Goal: Task Accomplishment & Management: Manage account settings

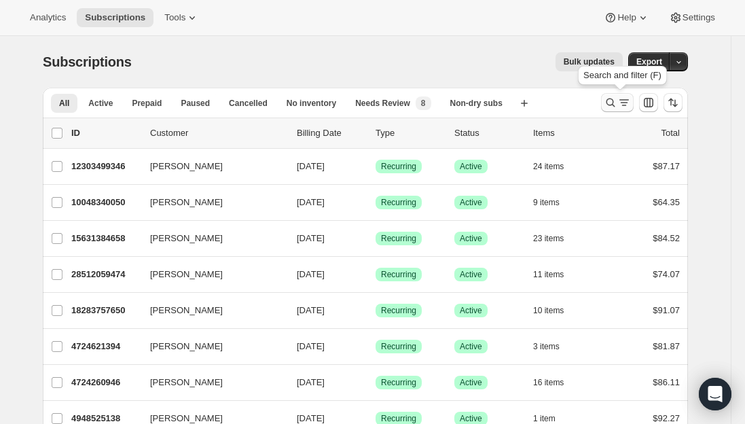
click at [617, 103] on icon "Search and filter results" at bounding box center [611, 103] width 14 height 14
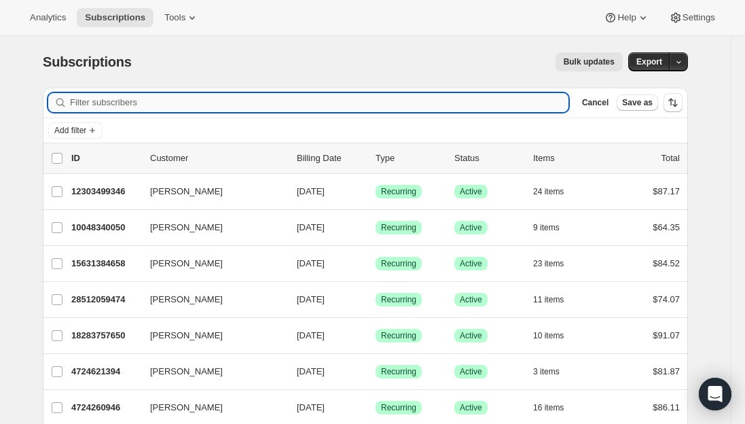
click at [282, 102] on input "Filter subscribers" at bounding box center [319, 102] width 498 height 19
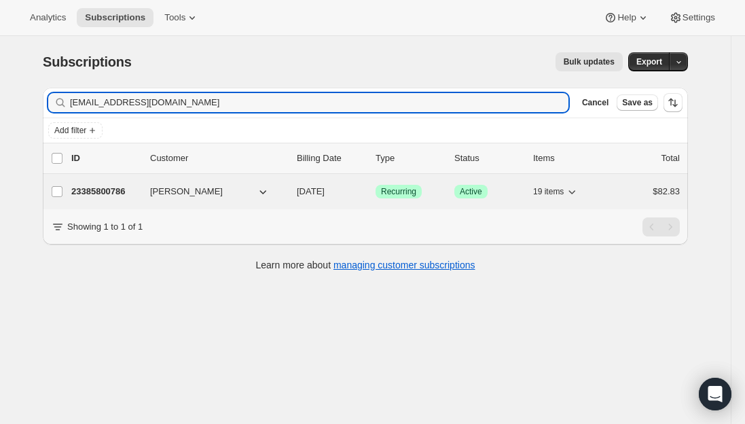
type input "fariellol@roxburynj.us"
click at [119, 189] on p "23385800786" at bounding box center [105, 192] width 68 height 14
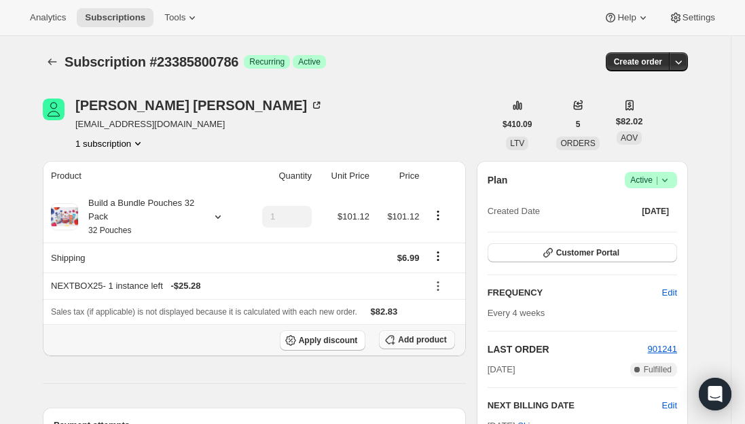
click at [407, 339] on span "Add product" at bounding box center [422, 339] width 48 height 11
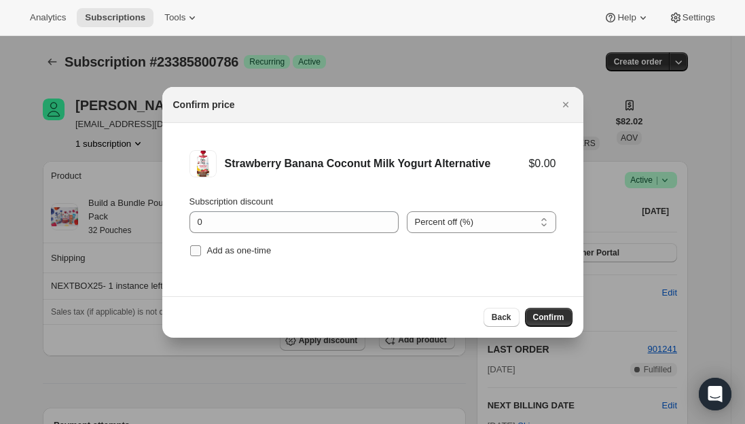
click at [195, 250] on input "Add as one-time" at bounding box center [195, 250] width 11 height 11
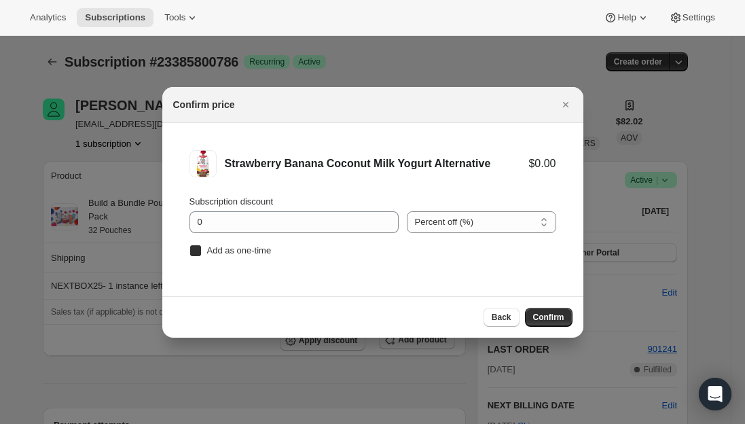
checkbox input "true"
click at [550, 316] on span "Confirm" at bounding box center [548, 317] width 31 height 11
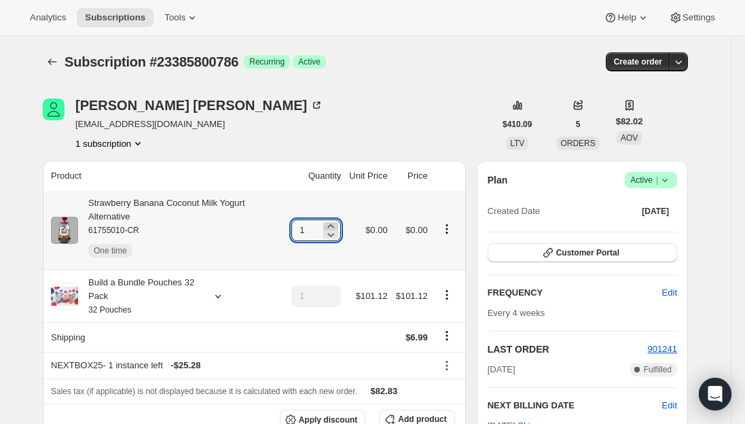
click at [334, 225] on icon at bounding box center [331, 225] width 6 height 3
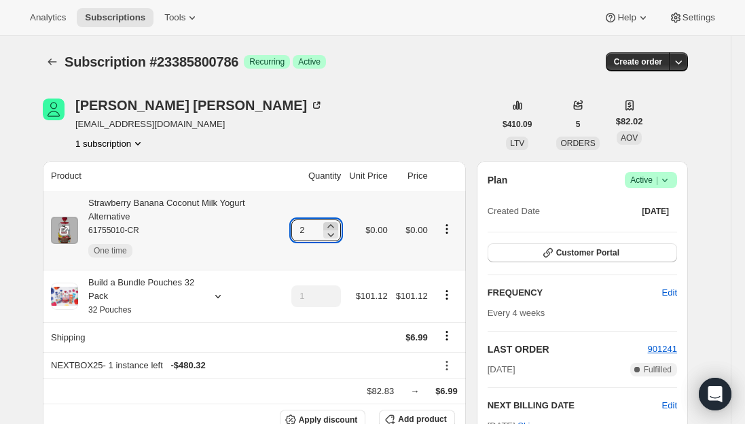
click at [334, 225] on icon at bounding box center [331, 225] width 6 height 3
type input "4"
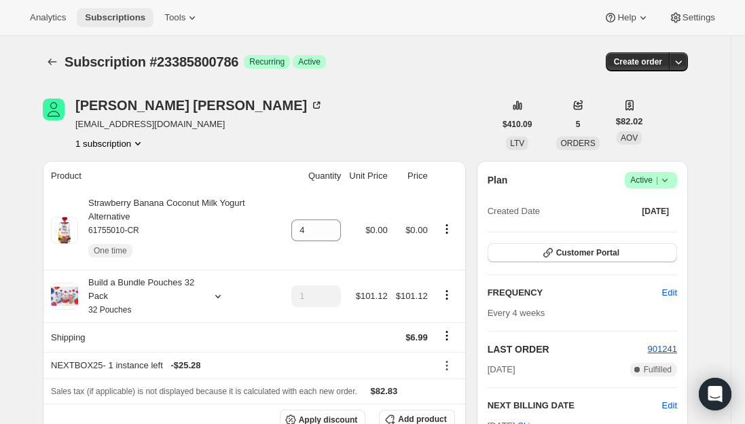
click at [101, 19] on span "Subscriptions" at bounding box center [115, 17] width 60 height 11
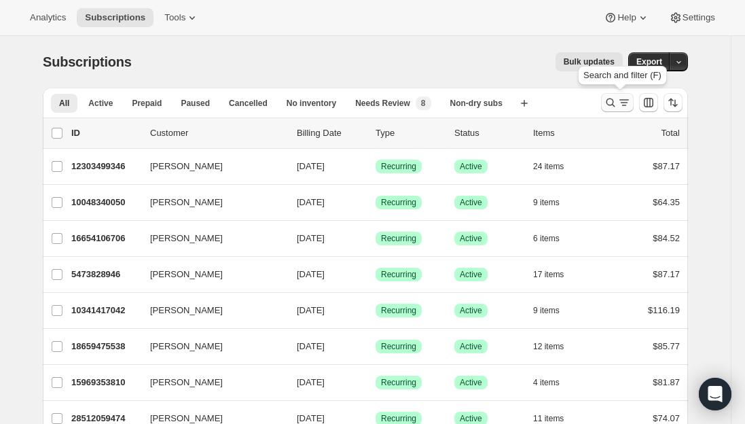
click at [624, 98] on icon "Search and filter results" at bounding box center [624, 103] width 14 height 14
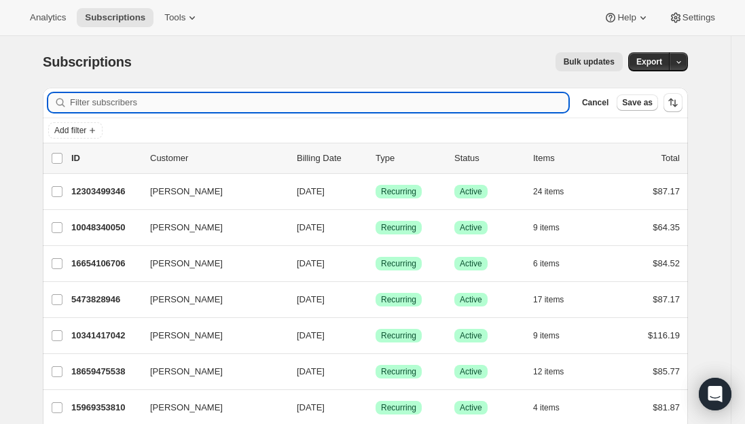
click at [260, 106] on input "Filter subscribers" at bounding box center [319, 102] width 498 height 19
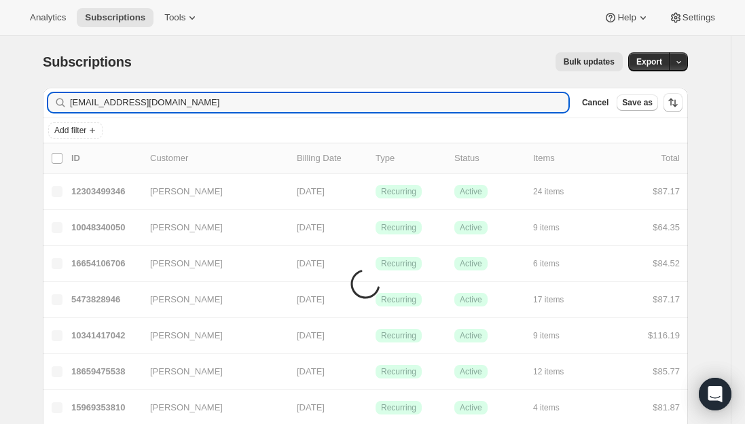
type input "kelseymft@gmail.com"
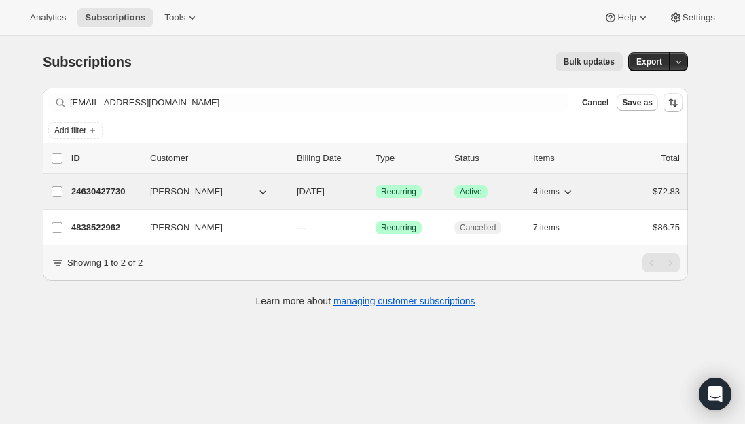
click at [111, 187] on p "24630427730" at bounding box center [105, 192] width 68 height 14
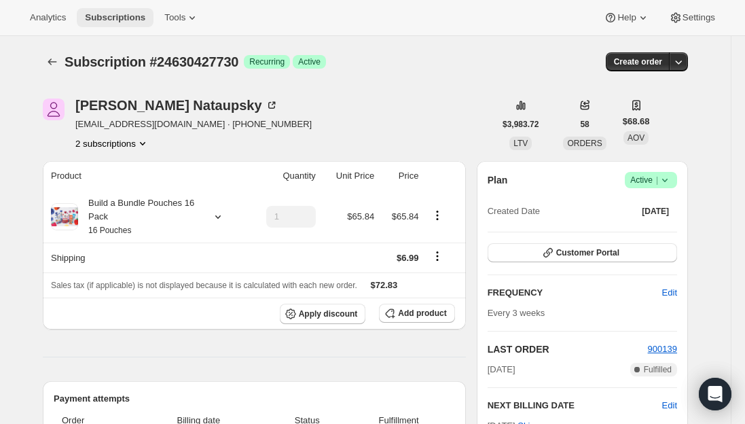
click at [109, 13] on span "Subscriptions" at bounding box center [115, 17] width 60 height 11
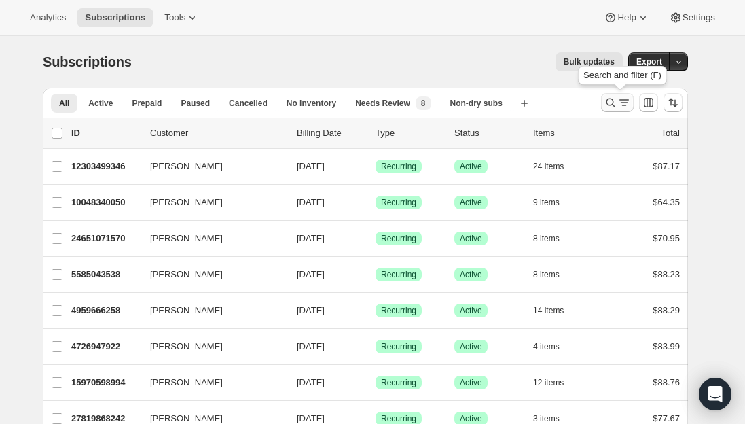
click at [623, 102] on icon "Search and filter results" at bounding box center [624, 103] width 14 height 14
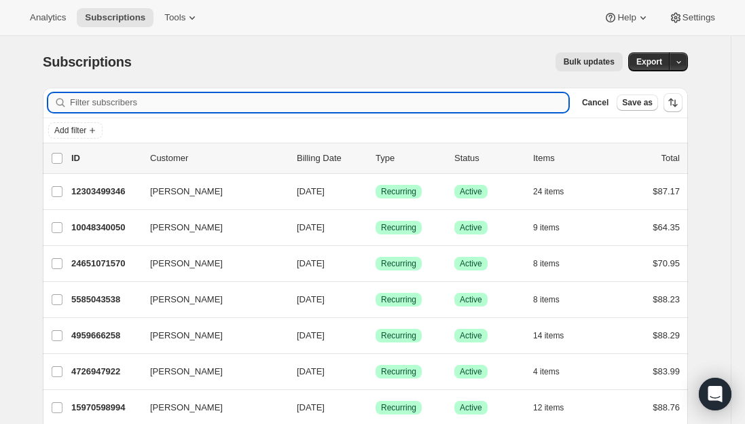
click at [164, 96] on input "Filter subscribers" at bounding box center [319, 102] width 498 height 19
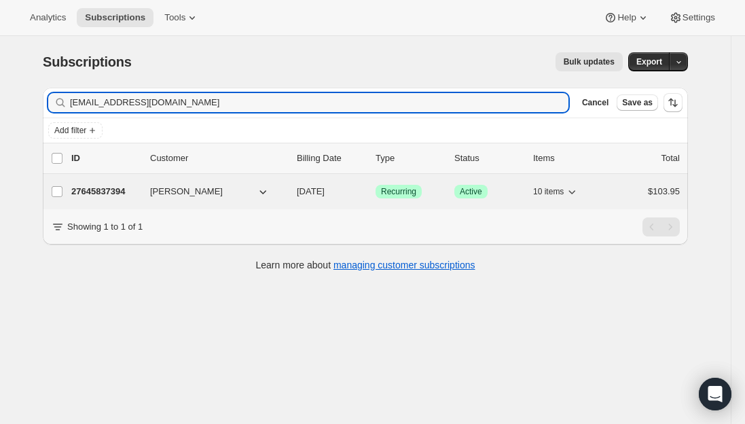
type input "kristinakallas@live.com"
click at [100, 189] on p "27645837394" at bounding box center [105, 192] width 68 height 14
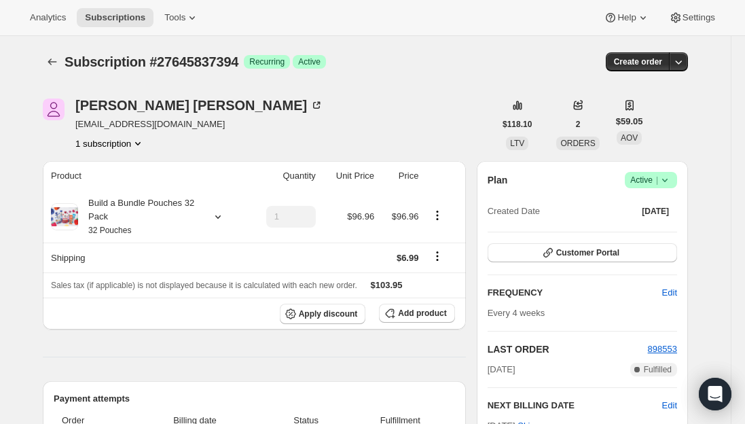
click at [650, 179] on span "Active |" at bounding box center [650, 180] width 41 height 14
click at [646, 230] on span "Cancel subscription" at bounding box center [654, 230] width 77 height 10
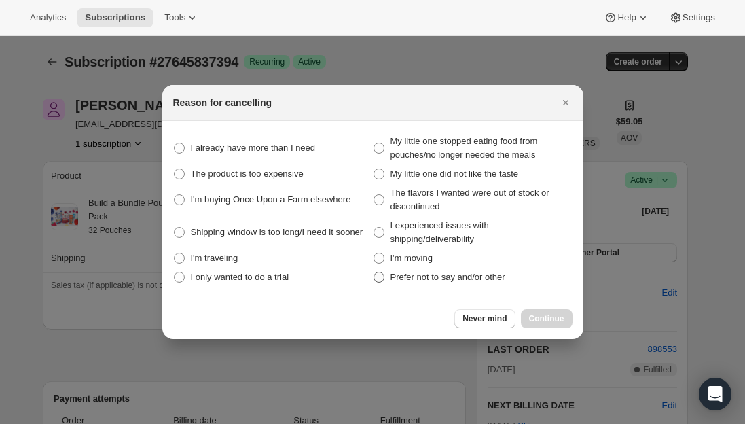
click at [381, 281] on span ":r3oh:" at bounding box center [378, 277] width 11 height 11
click at [374, 272] on other "Prefer not to say and/or other" at bounding box center [373, 272] width 1 height 1
radio other "true"
click at [546, 318] on span "Continue" at bounding box center [546, 318] width 35 height 11
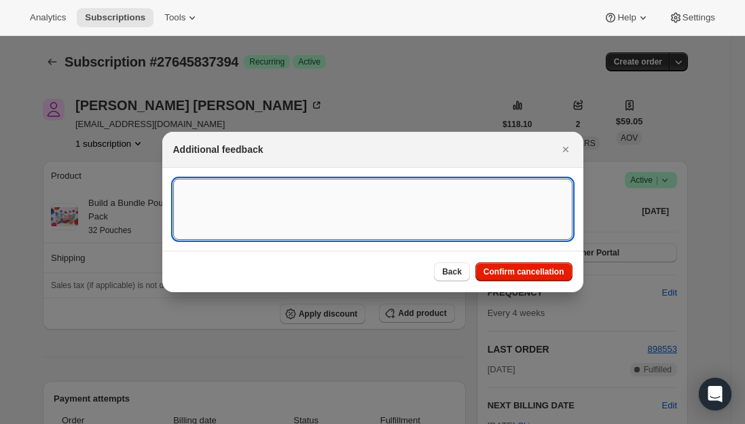
click at [286, 202] on textarea ":r3oh:" at bounding box center [372, 209] width 399 height 61
type textarea "canceled per req."
click at [513, 274] on span "Confirm cancellation" at bounding box center [523, 271] width 81 height 11
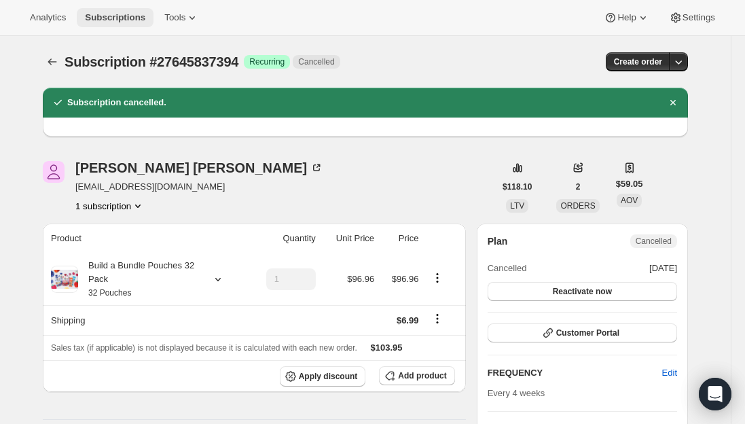
click at [111, 11] on button "Subscriptions" at bounding box center [115, 17] width 77 height 19
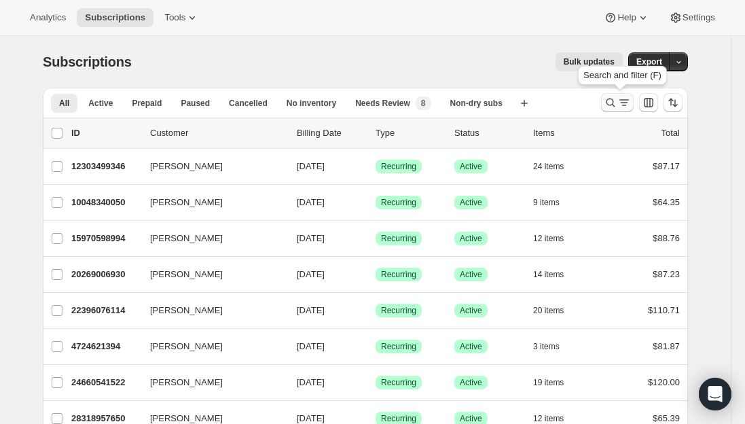
click at [615, 104] on icon "Search and filter results" at bounding box center [610, 102] width 9 height 9
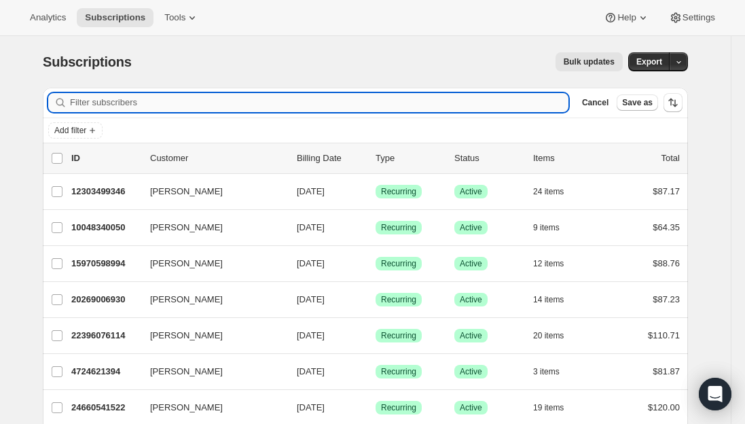
click at [145, 105] on input "Filter subscribers" at bounding box center [319, 102] width 498 height 19
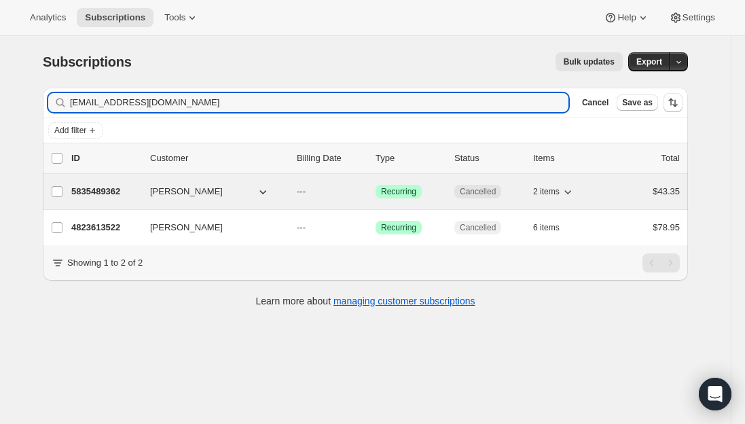
type input "karahhaze@gmail.com"
click at [107, 191] on p "5835489362" at bounding box center [105, 192] width 68 height 14
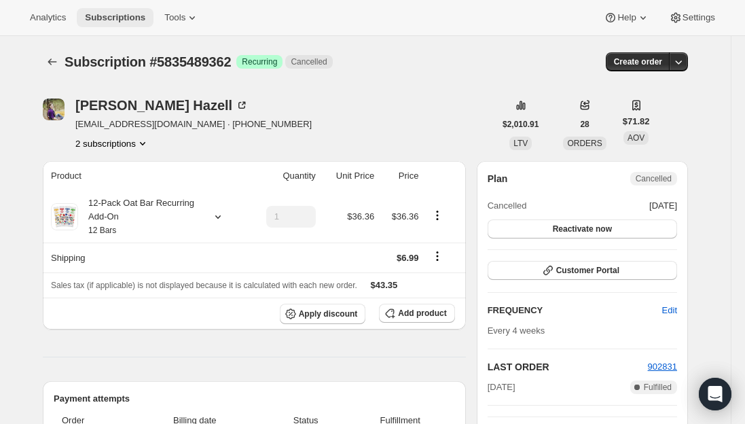
click at [113, 19] on span "Subscriptions" at bounding box center [115, 17] width 60 height 11
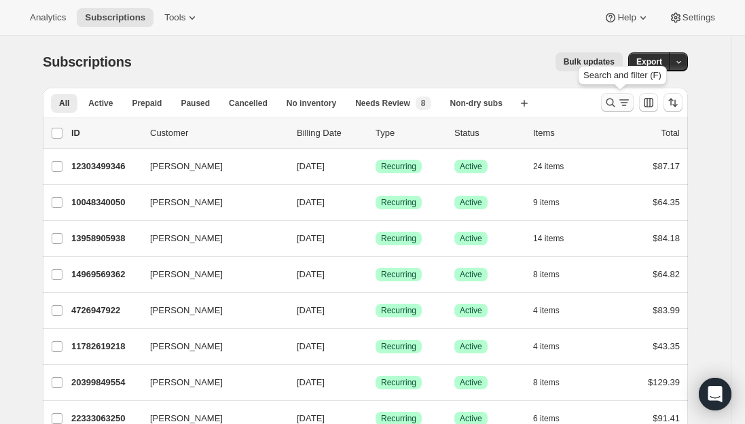
click at [614, 105] on icon "Search and filter results" at bounding box center [611, 103] width 14 height 14
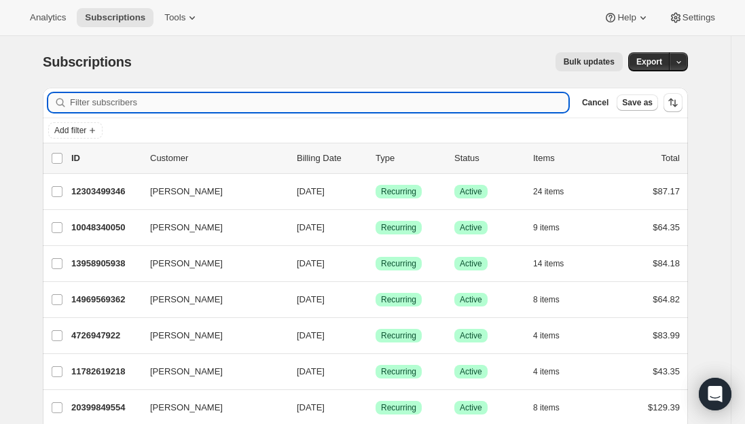
click at [153, 107] on input "Filter subscribers" at bounding box center [319, 102] width 498 height 19
paste input "kathleenholliday@hotmail.com"
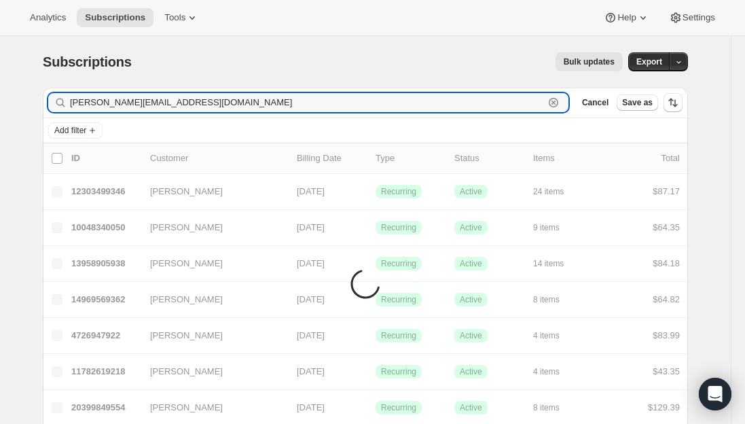
type input "kathleenholliday@hotmail.com"
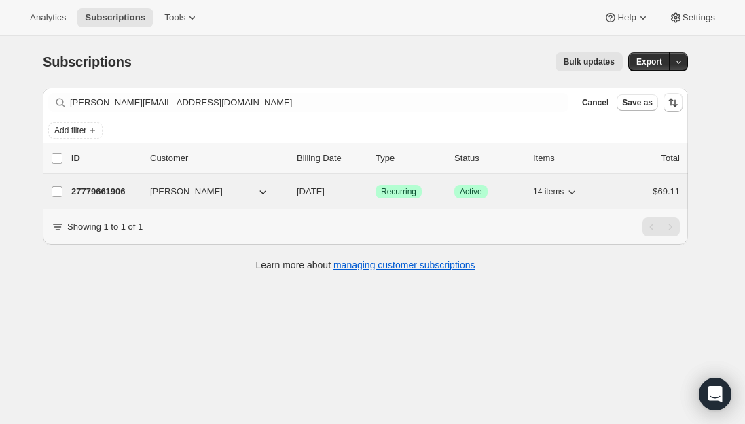
click at [107, 191] on p "27779661906" at bounding box center [105, 192] width 68 height 14
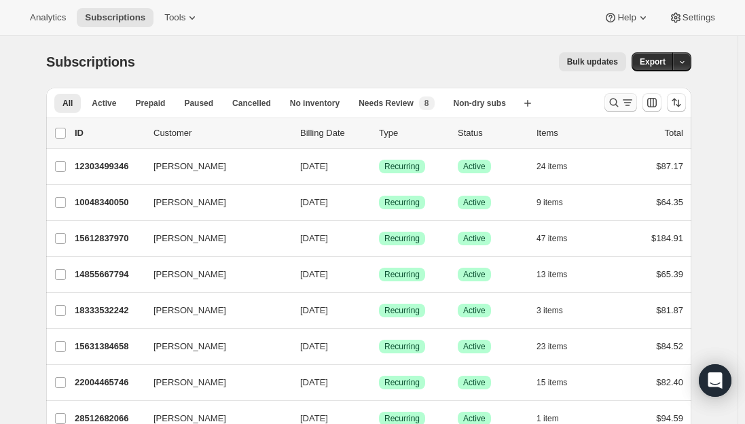
click at [617, 100] on icon "Search and filter results" at bounding box center [614, 103] width 14 height 14
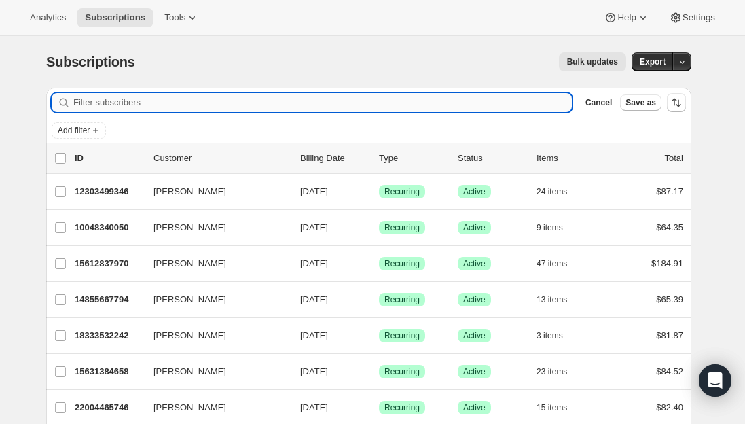
click at [196, 102] on input "Filter subscribers" at bounding box center [322, 102] width 498 height 19
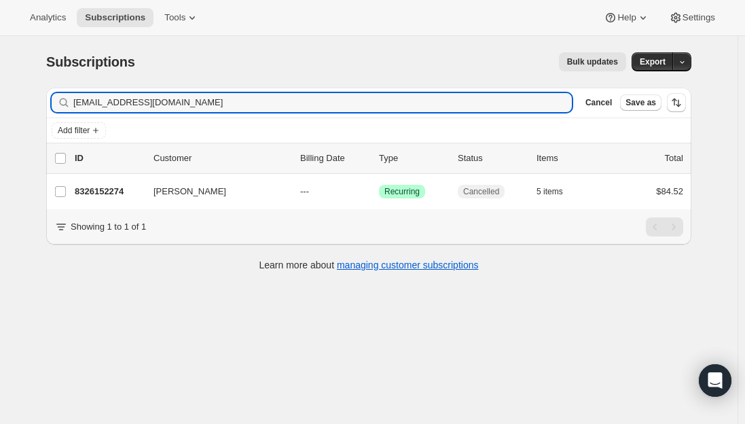
type input "hollidayjordan@gmail.com"
drag, startPoint x: 214, startPoint y: 103, endPoint x: 75, endPoint y: 97, distance: 138.6
click at [99, 97] on input "hollidayjordan@gmail.com" at bounding box center [310, 102] width 474 height 19
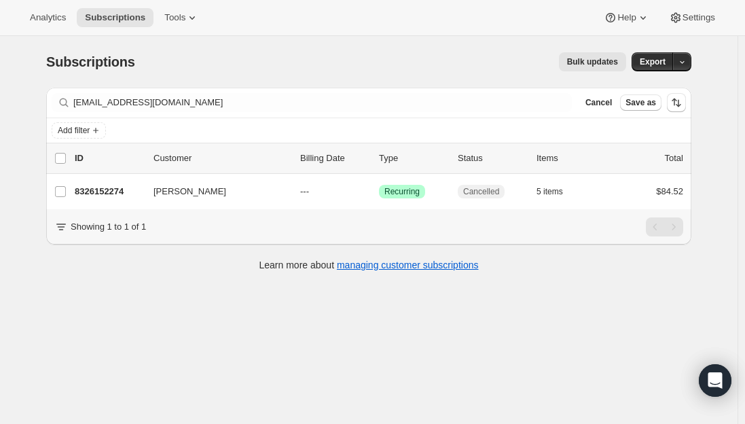
click at [54, 97] on div "Filter subscribers hollidayjordan@gmail.com Clear Cancel Save as" at bounding box center [368, 103] width 645 height 30
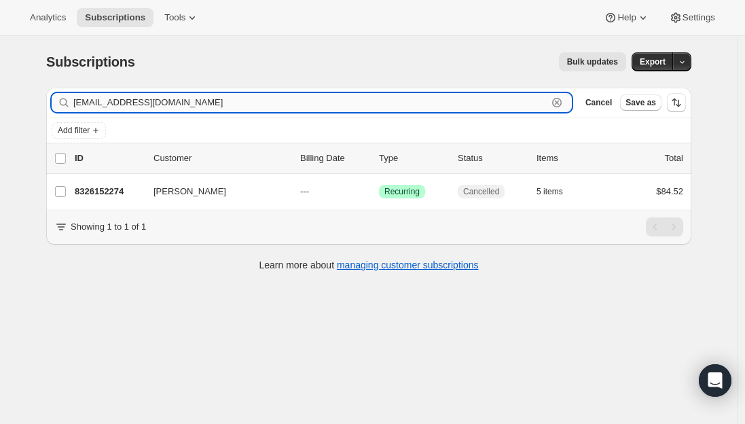
click at [147, 100] on input "hollidayjordan@gmail.com" at bounding box center [310, 102] width 474 height 19
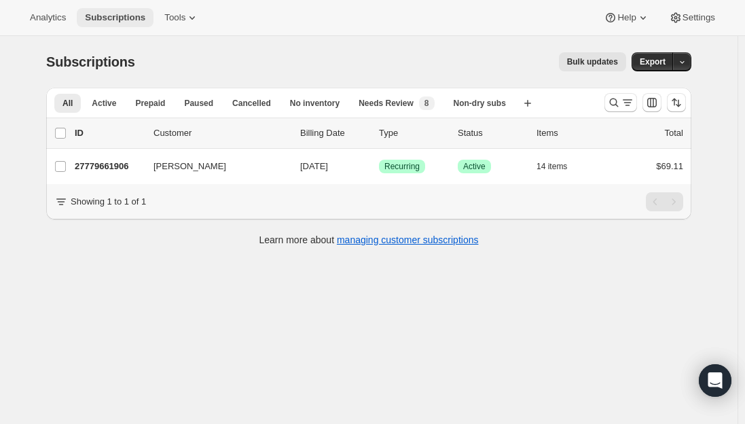
click at [105, 15] on span "Subscriptions" at bounding box center [115, 17] width 60 height 11
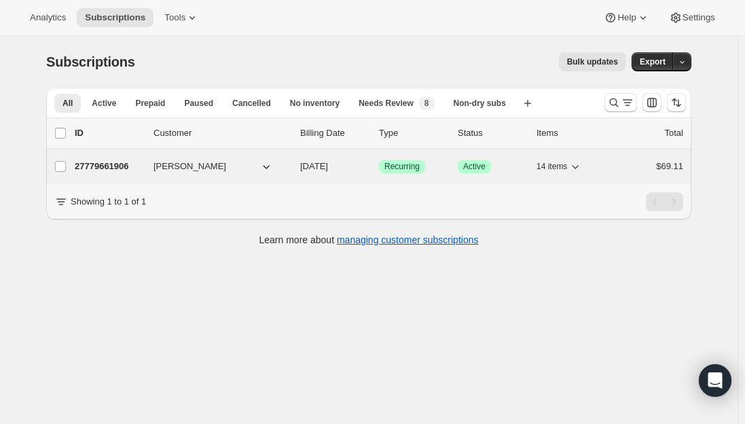
click at [111, 170] on p "27779661906" at bounding box center [109, 167] width 68 height 14
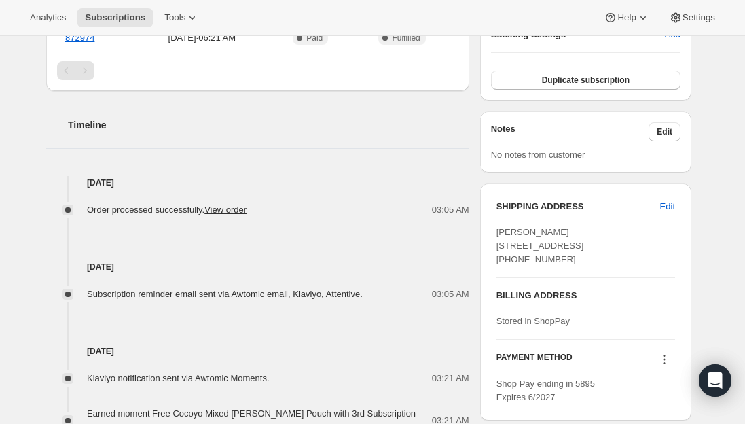
scroll to position [475, 0]
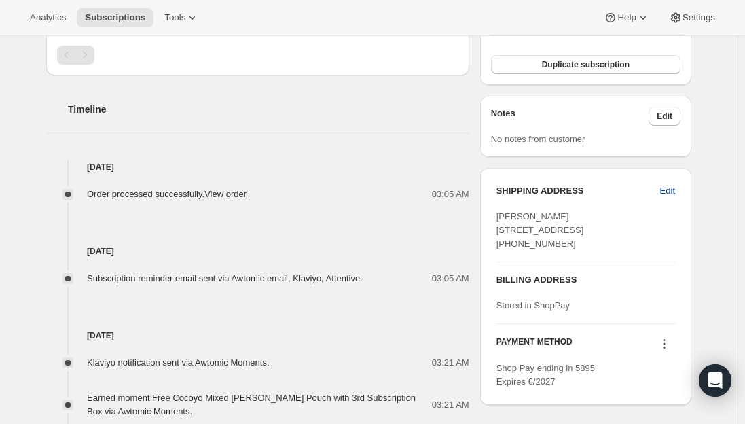
click at [673, 190] on span "Edit" at bounding box center [667, 191] width 15 height 14
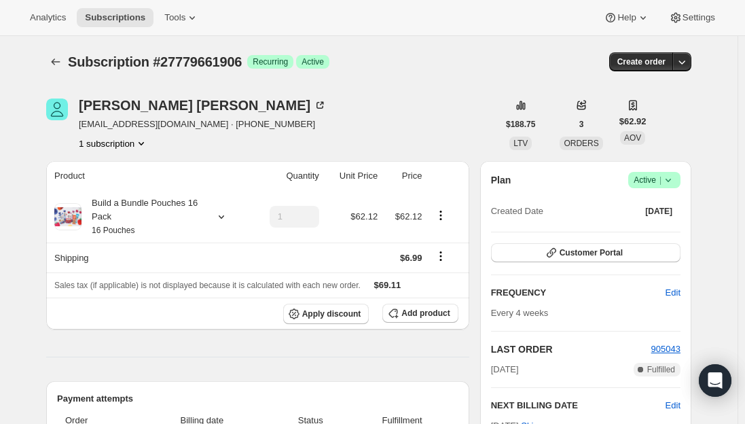
select select "NY"
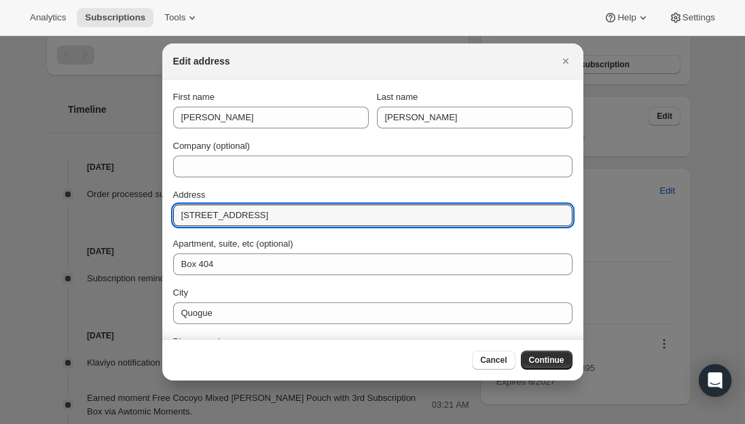
drag, startPoint x: 301, startPoint y: 215, endPoint x: 100, endPoint y: 227, distance: 202.0
paste input "1111 PARK AVENUE"
type input "1111 Park Avenue"
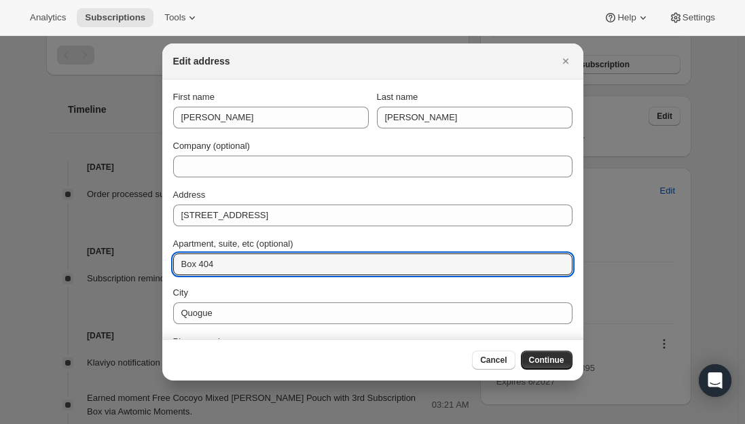
drag, startPoint x: 246, startPoint y: 264, endPoint x: 132, endPoint y: 265, distance: 113.4
paste input "APT 5E"
type input "APT 5E"
click at [299, 191] on div "Address" at bounding box center [372, 195] width 399 height 14
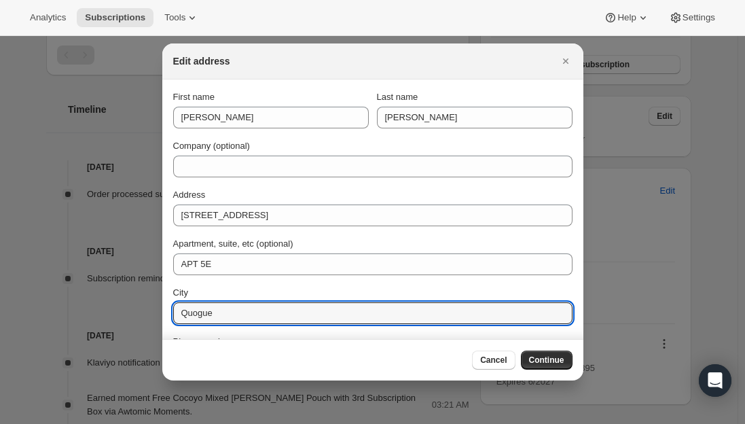
drag, startPoint x: 227, startPoint y: 312, endPoint x: 150, endPoint y: 320, distance: 77.1
type input "New York"
click at [225, 288] on div "City" at bounding box center [372, 293] width 399 height 14
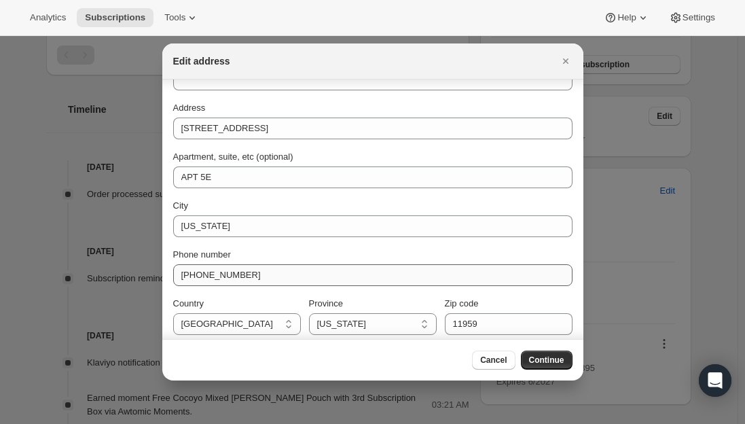
scroll to position [94, 0]
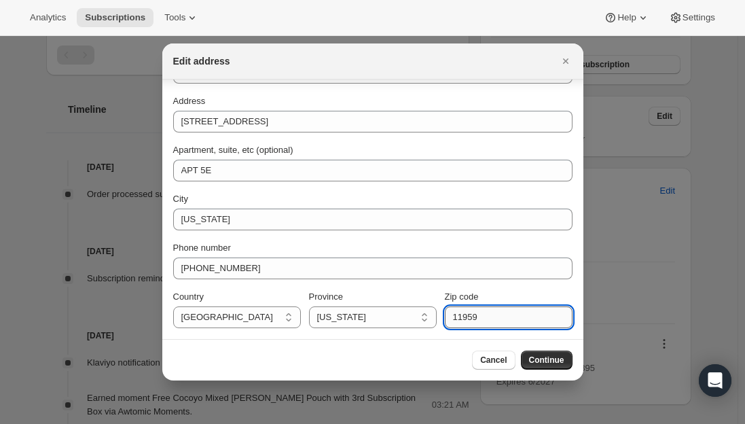
click at [472, 320] on input "11959" at bounding box center [509, 317] width 128 height 22
paste input "10128"
type input "10128"
click at [402, 368] on div "Cancel Continue" at bounding box center [372, 359] width 399 height 19
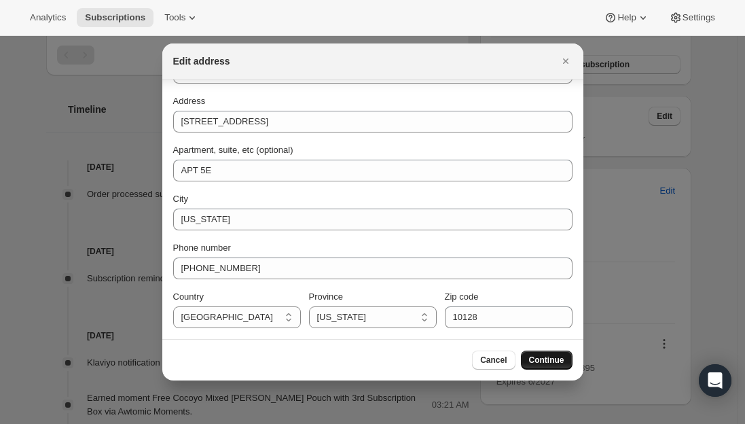
click at [542, 365] on span "Continue" at bounding box center [546, 359] width 35 height 11
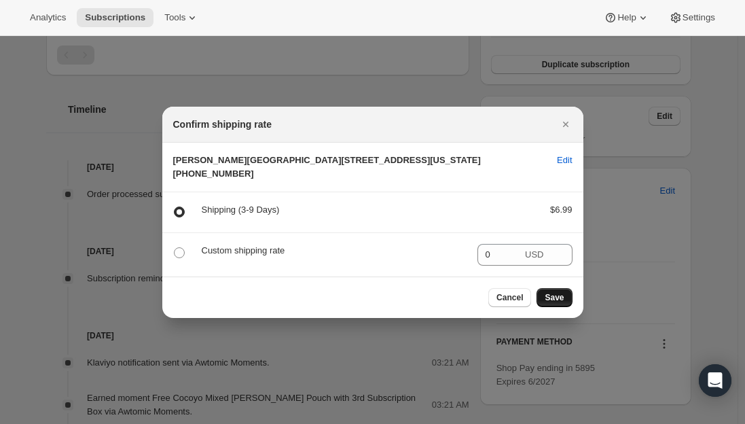
scroll to position [0, 0]
click at [561, 303] on span "Save" at bounding box center [553, 297] width 19 height 11
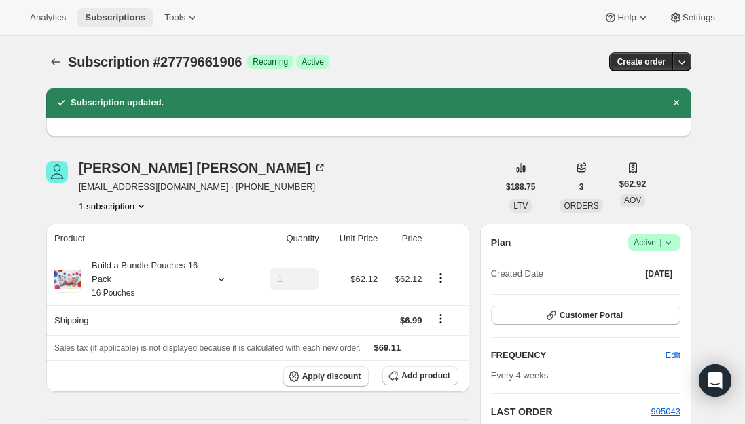
click at [90, 14] on span "Subscriptions" at bounding box center [115, 17] width 60 height 11
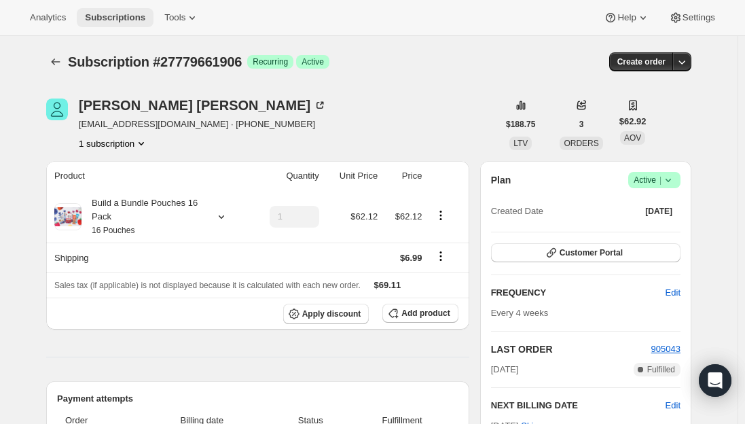
click at [110, 9] on button "Subscriptions" at bounding box center [115, 17] width 77 height 19
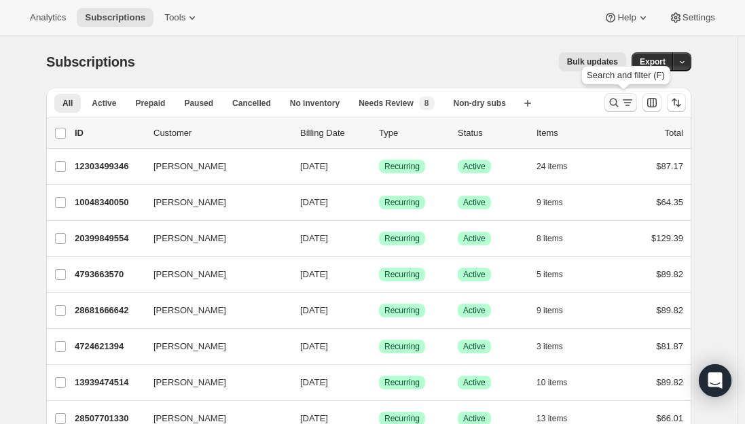
click at [617, 97] on icon "Search and filter results" at bounding box center [614, 103] width 14 height 14
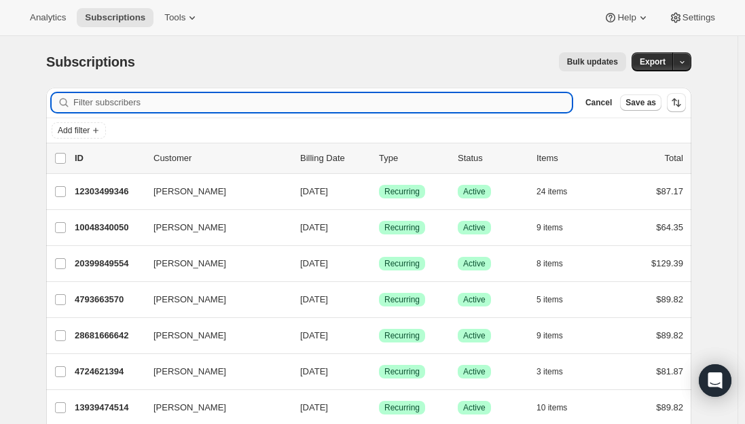
click at [110, 104] on input "Filter subscribers" at bounding box center [322, 102] width 498 height 19
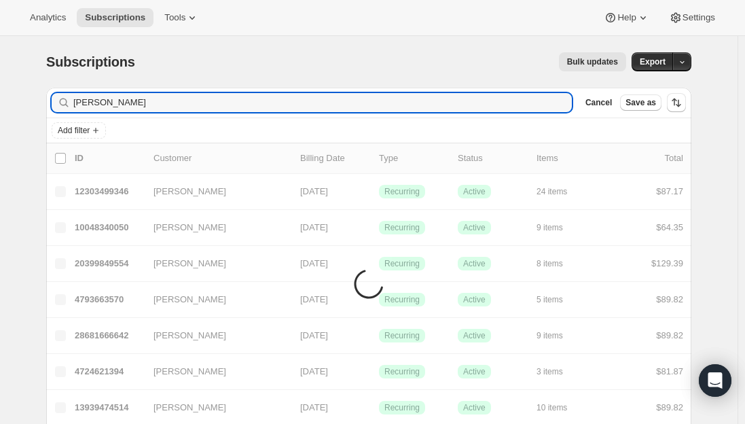
type input "[PERSON_NAME]"
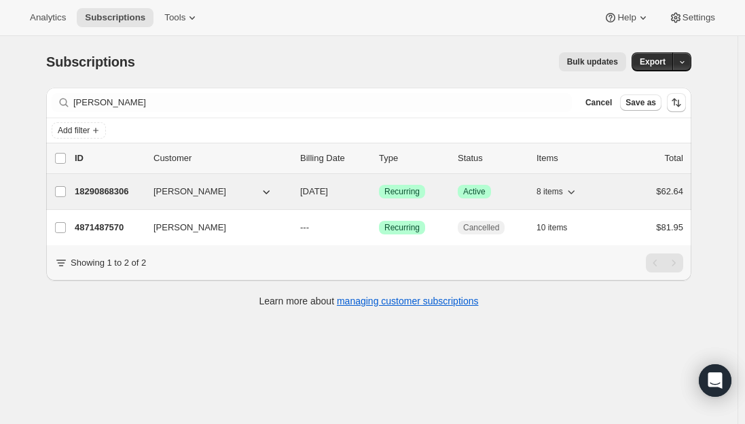
click at [113, 189] on p "18290868306" at bounding box center [109, 192] width 68 height 14
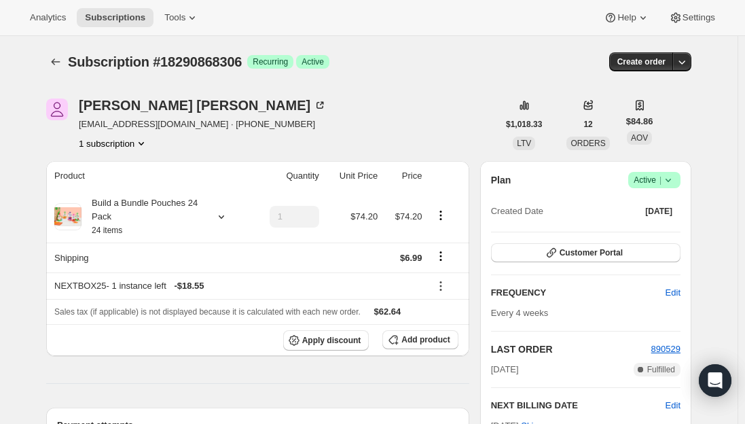
click at [126, 128] on span "[EMAIL_ADDRESS][DOMAIN_NAME] · [PHONE_NUMBER]" at bounding box center [203, 124] width 248 height 14
drag, startPoint x: 200, startPoint y: 126, endPoint x: 78, endPoint y: 122, distance: 121.6
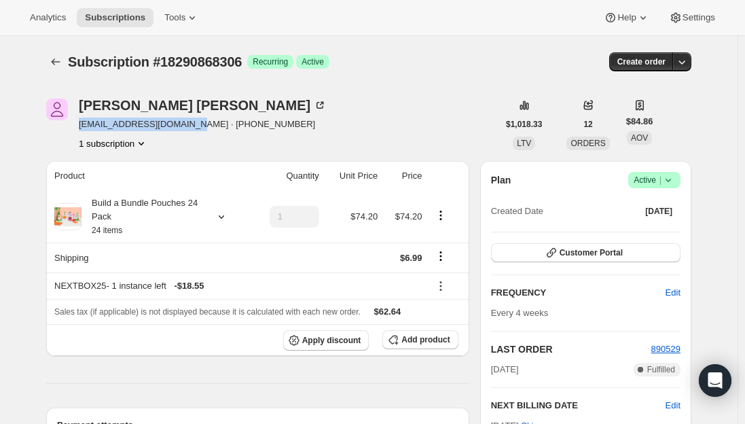
click at [78, 122] on div "[PERSON_NAME] [EMAIL_ADDRESS][DOMAIN_NAME] · [PHONE_NUMBER] 1 subscription" at bounding box center [271, 124] width 451 height 52
copy span "[EMAIL_ADDRESS][DOMAIN_NAME]"
